Goal: Task Accomplishment & Management: Use online tool/utility

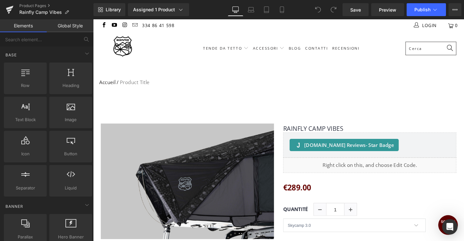
click at [36, 3] on div "Product Pages Rainfly Camp Vibes" at bounding box center [46, 9] width 93 height 19
click at [32, 7] on link "Product Pages" at bounding box center [56, 5] width 74 height 5
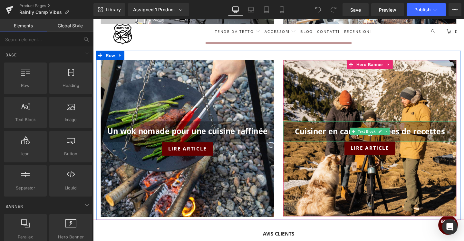
scroll to position [815, 0]
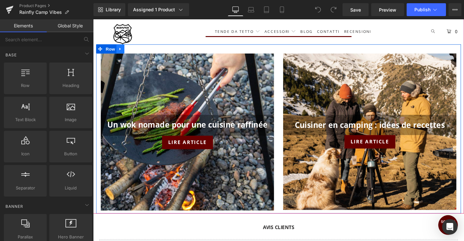
click at [122, 48] on icon at bounding box center [122, 50] width 5 height 5
click at [137, 50] on icon at bounding box center [138, 50] width 5 height 5
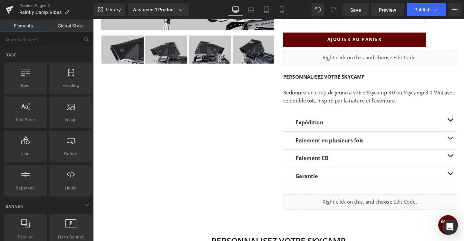
scroll to position [223, 0]
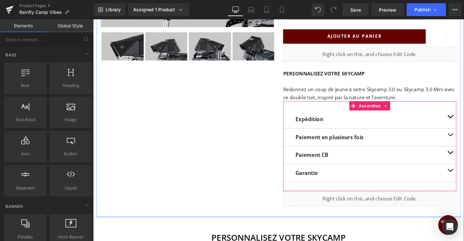
click at [464, 161] on span "button" at bounding box center [469, 161] width 0 height 0
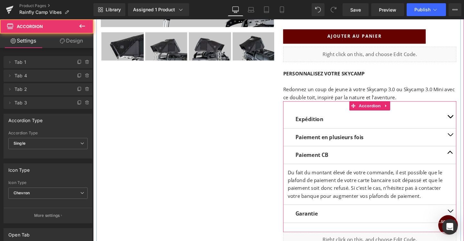
click at [464, 138] on button "button" at bounding box center [468, 143] width 13 height 18
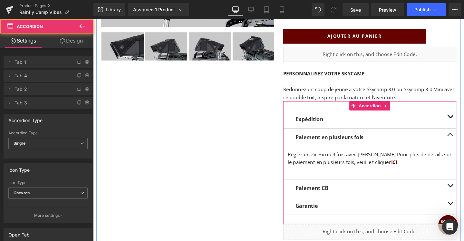
click at [464, 138] on button "button" at bounding box center [468, 143] width 13 height 18
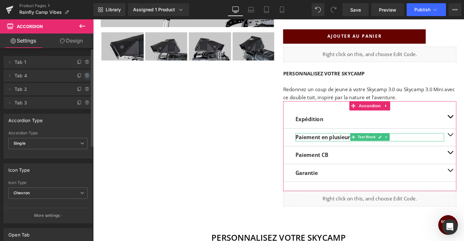
click at [85, 75] on icon at bounding box center [87, 75] width 5 height 5
click at [82, 75] on button "Delete" at bounding box center [80, 76] width 20 height 8
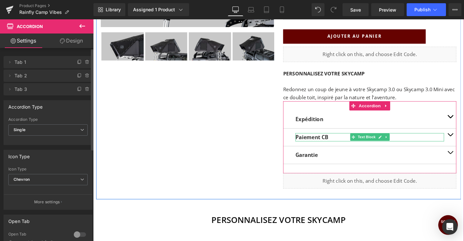
click at [464, 123] on span "button" at bounding box center [469, 123] width 0 height 0
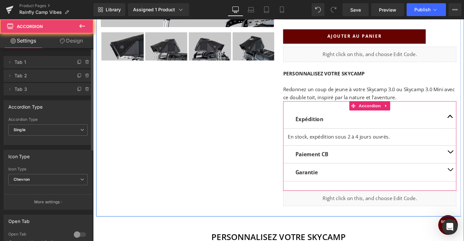
click at [464, 122] on button "button" at bounding box center [468, 124] width 13 height 18
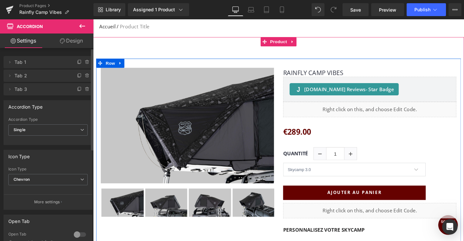
scroll to position [34, 0]
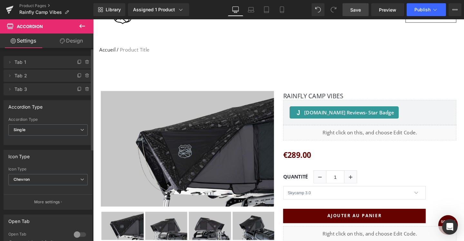
click at [355, 7] on span "Save" at bounding box center [355, 9] width 11 height 7
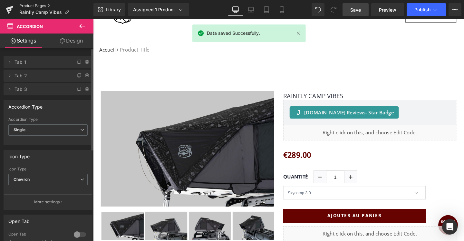
click at [44, 5] on link "Product Pages" at bounding box center [56, 5] width 74 height 5
